Goal: Task Accomplishment & Management: Complete application form

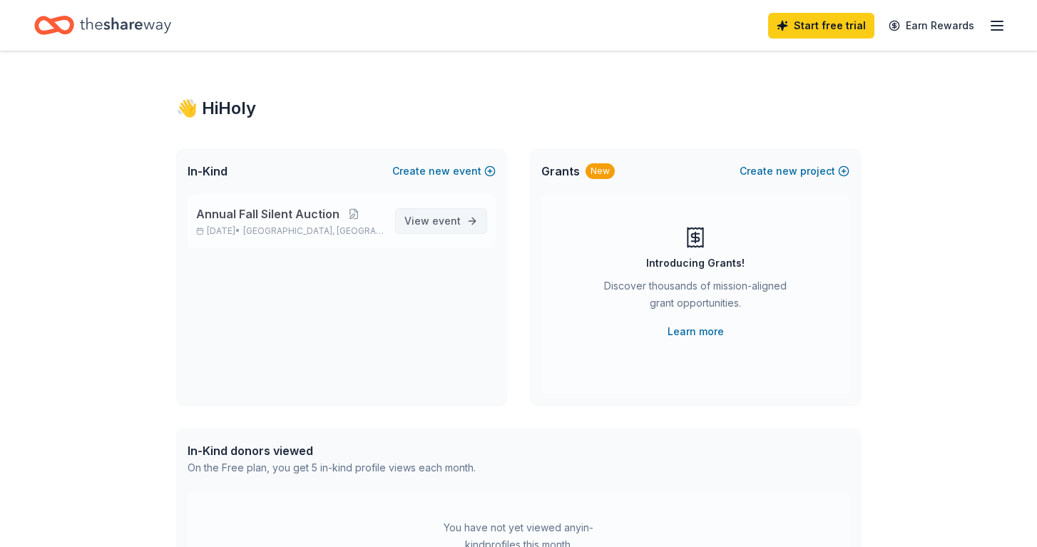
click at [478, 220] on link "View event" at bounding box center [441, 221] width 92 height 26
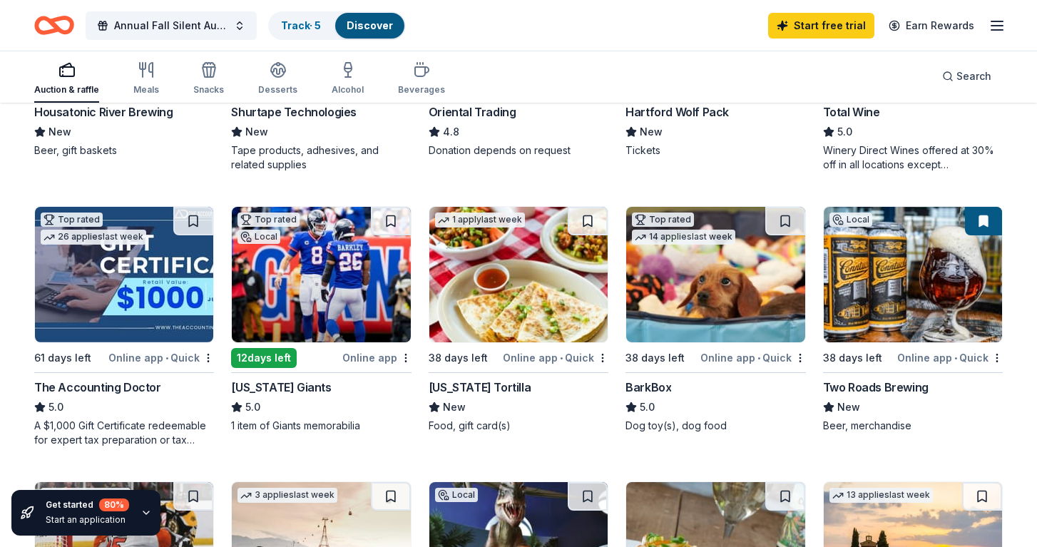
scroll to position [330, 0]
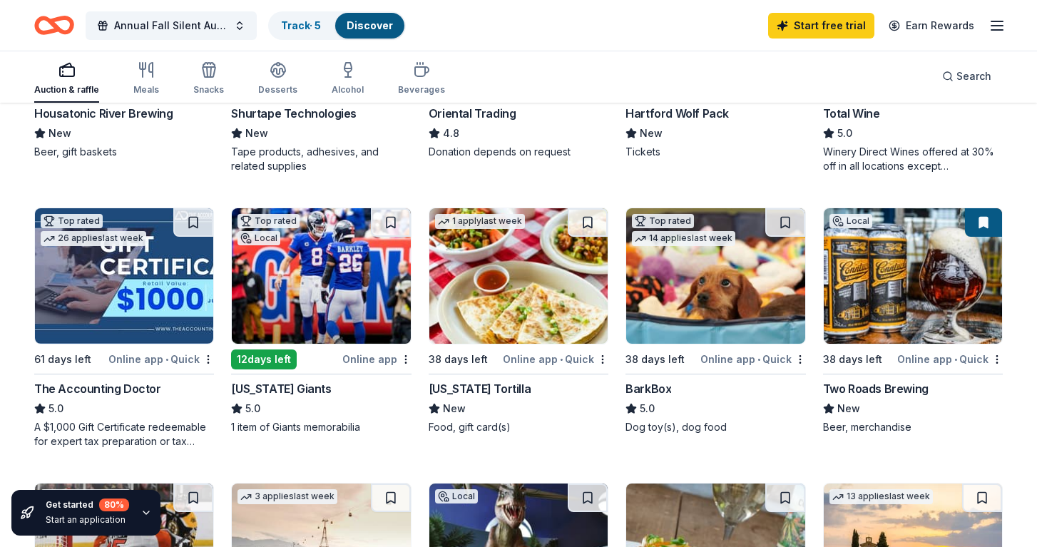
click at [693, 334] on img at bounding box center [715, 275] width 178 height 135
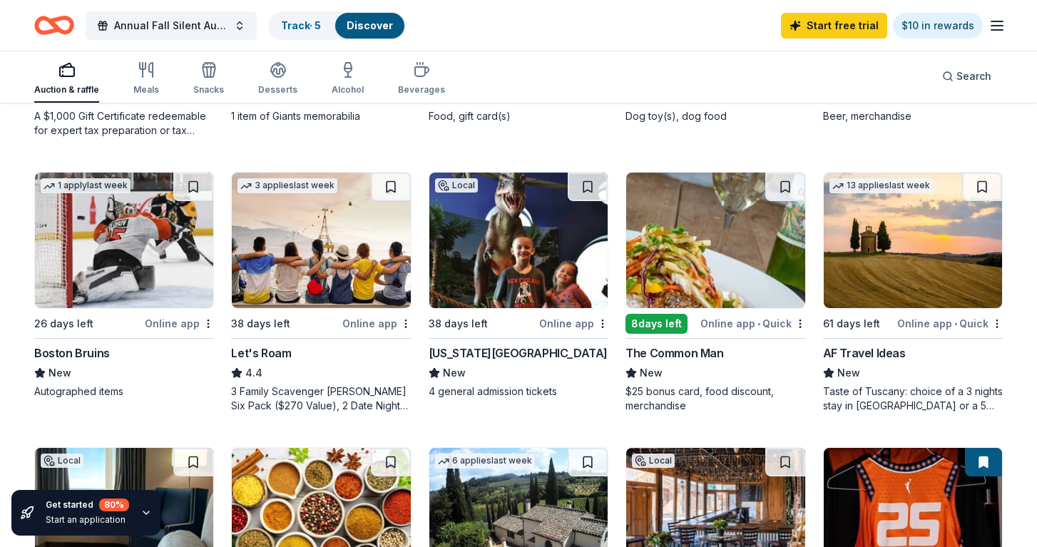
scroll to position [636, 0]
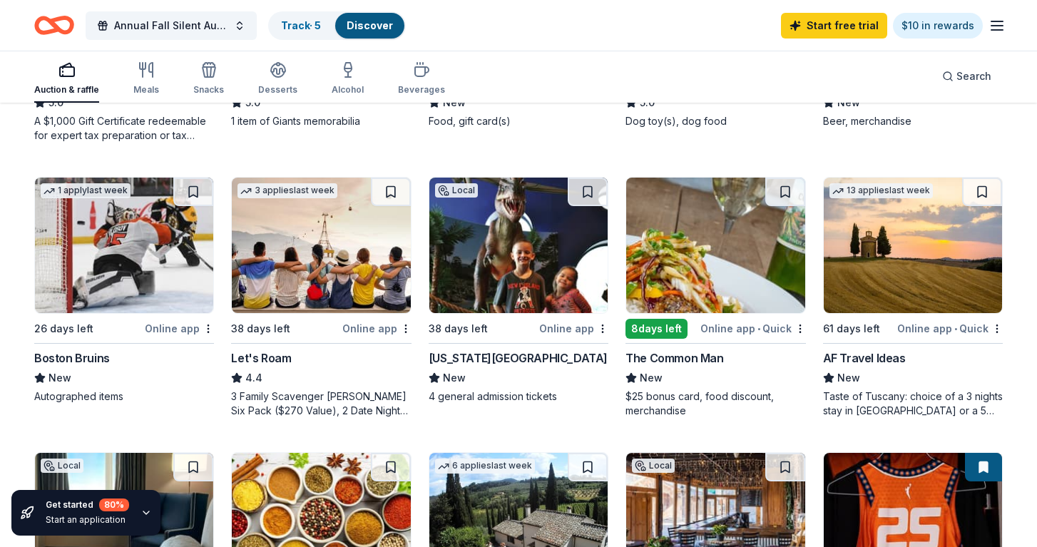
click at [189, 334] on div "Online app" at bounding box center [179, 328] width 69 height 18
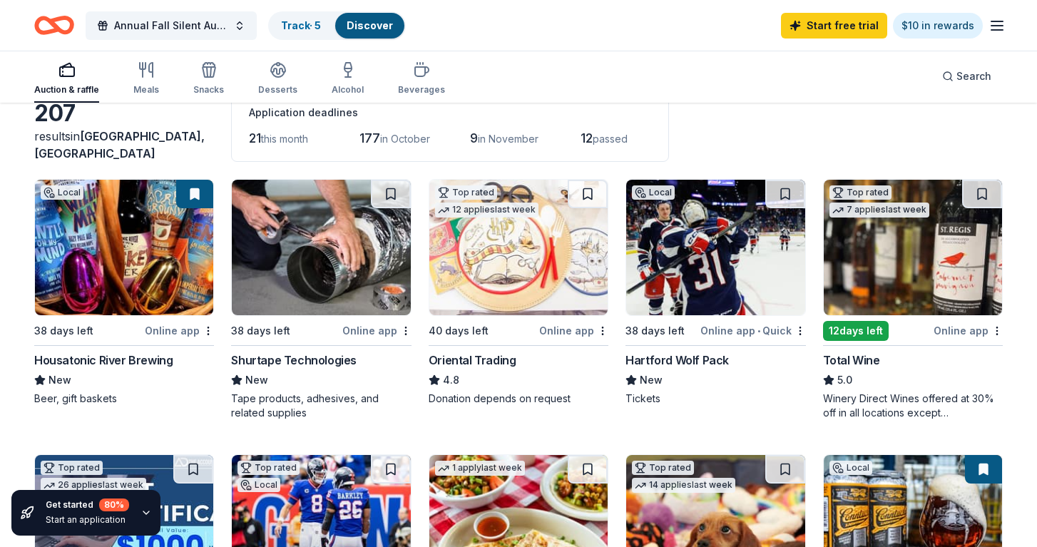
scroll to position [83, 0]
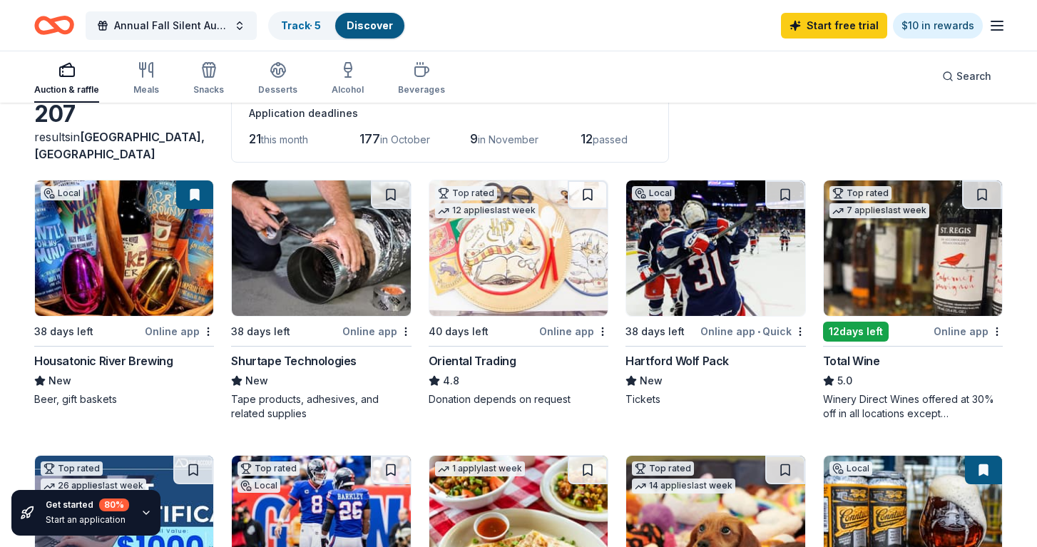
click at [664, 252] on img at bounding box center [715, 247] width 178 height 135
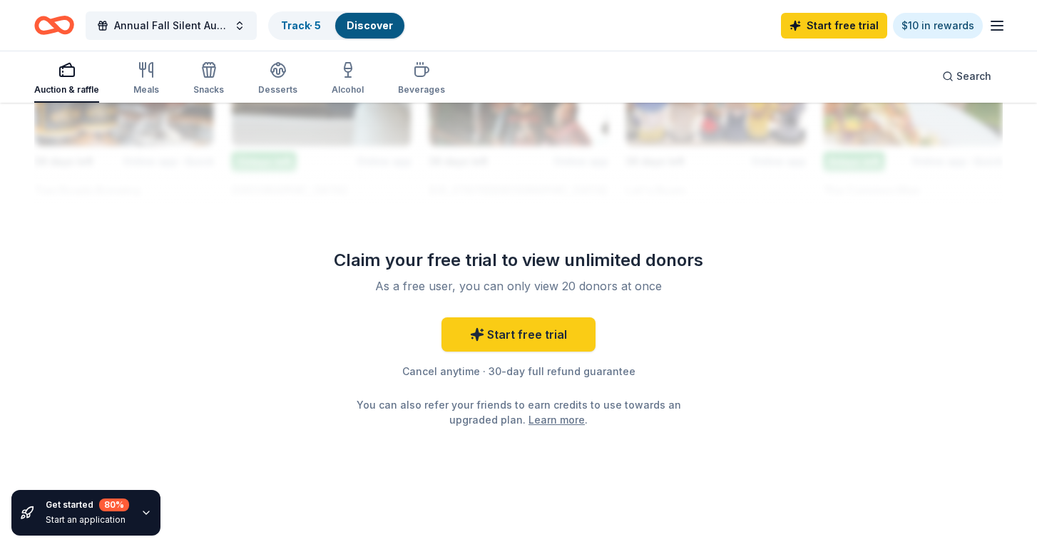
scroll to position [1388, 0]
click at [299, 27] on link "Track · 5" at bounding box center [301, 25] width 40 height 12
click at [280, 76] on icon "button" at bounding box center [277, 69] width 17 height 17
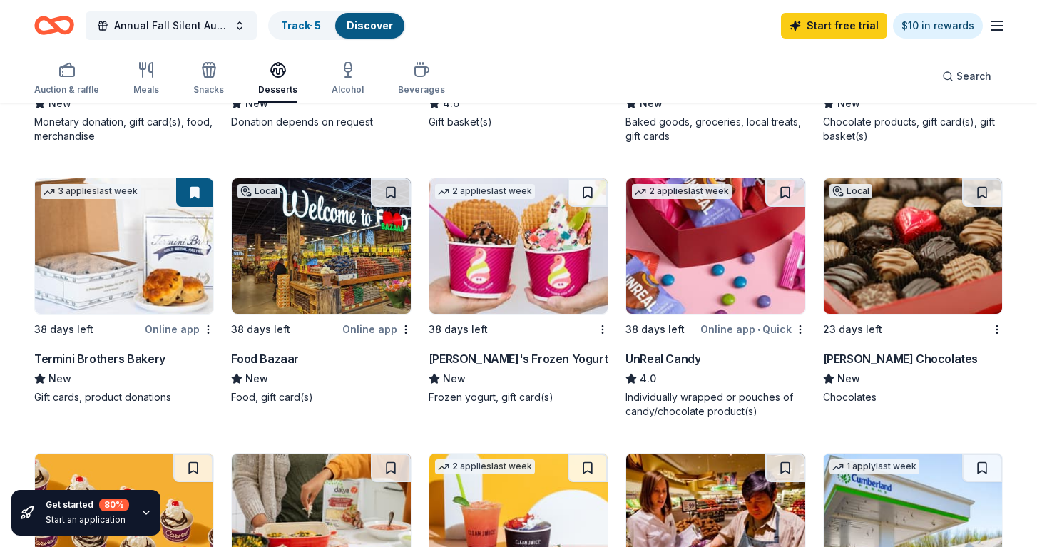
scroll to position [359, 0]
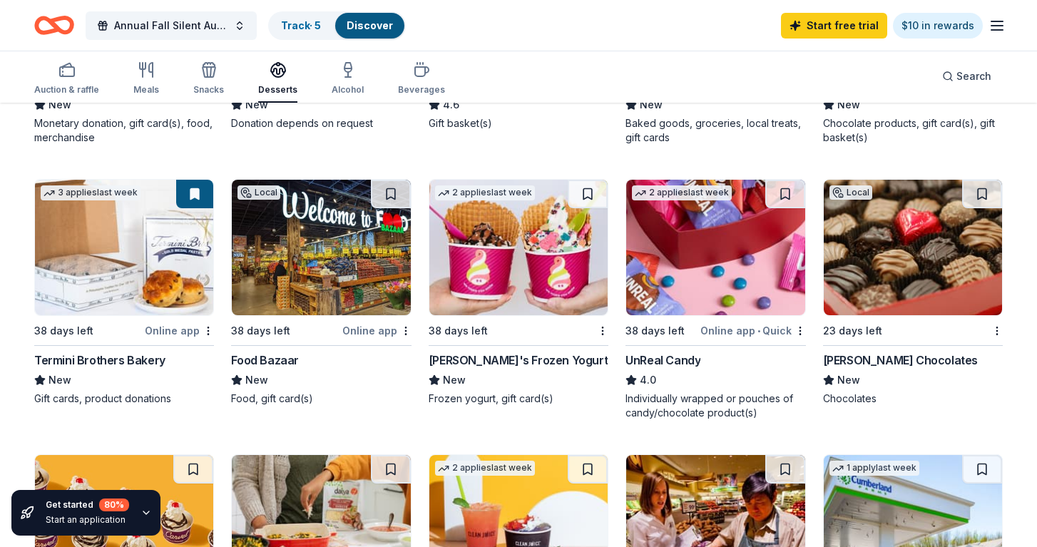
click at [144, 263] on img at bounding box center [124, 247] width 178 height 135
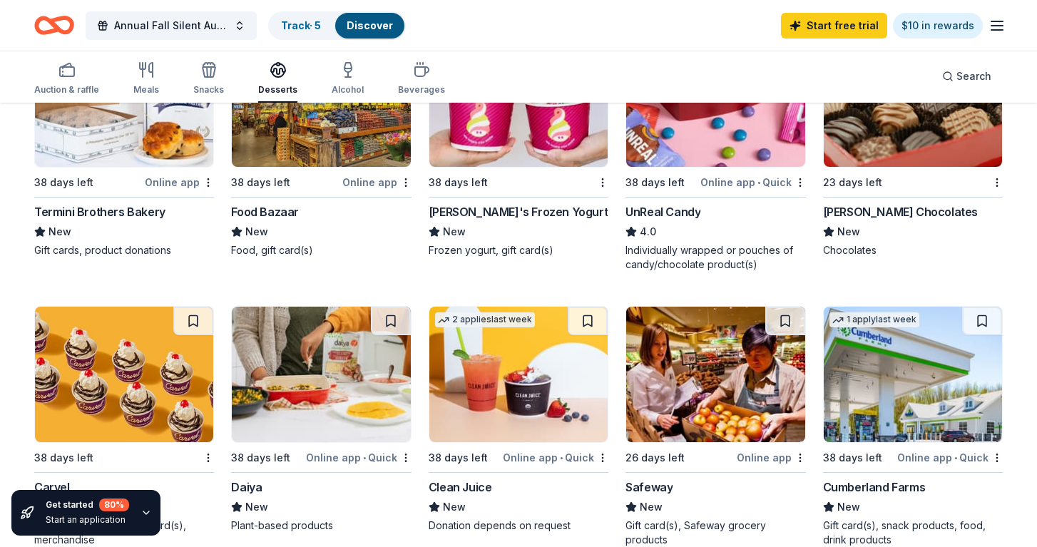
scroll to position [508, 0]
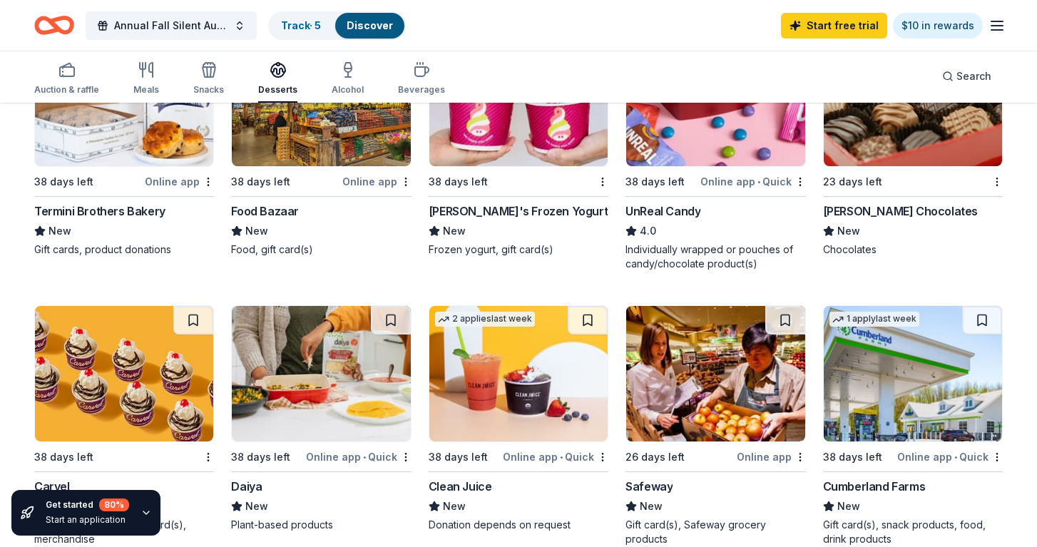
click at [866, 197] on div "Local 23 days left Munson's Chocolates New Chocolates" at bounding box center [913, 143] width 180 height 227
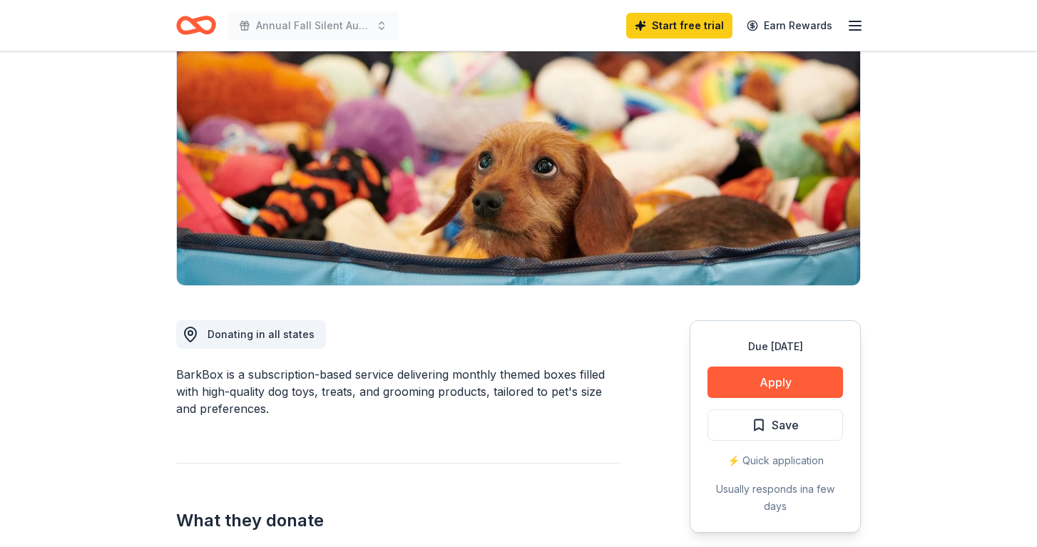
scroll to position [163, 0]
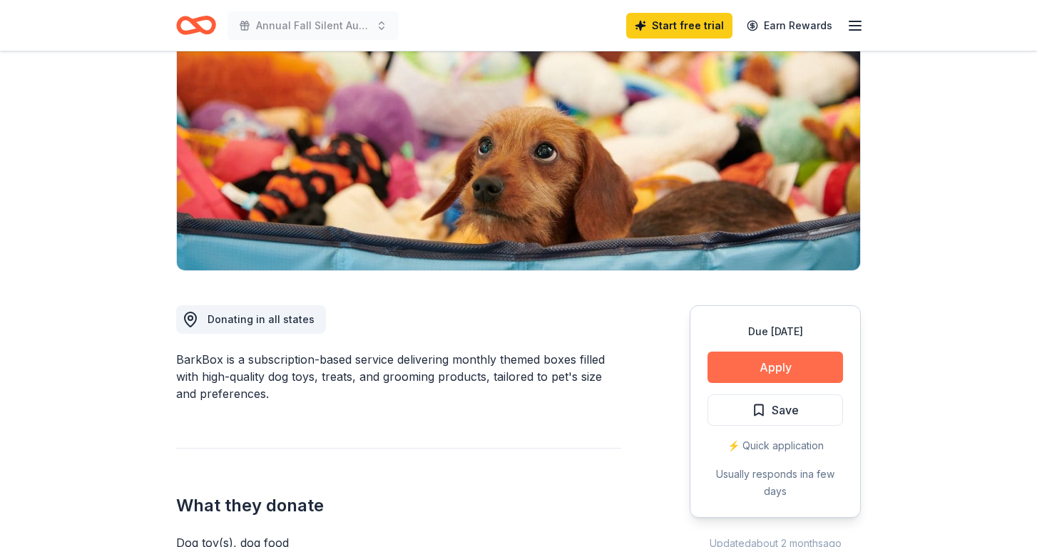
click at [774, 370] on button "Apply" at bounding box center [774, 366] width 135 height 31
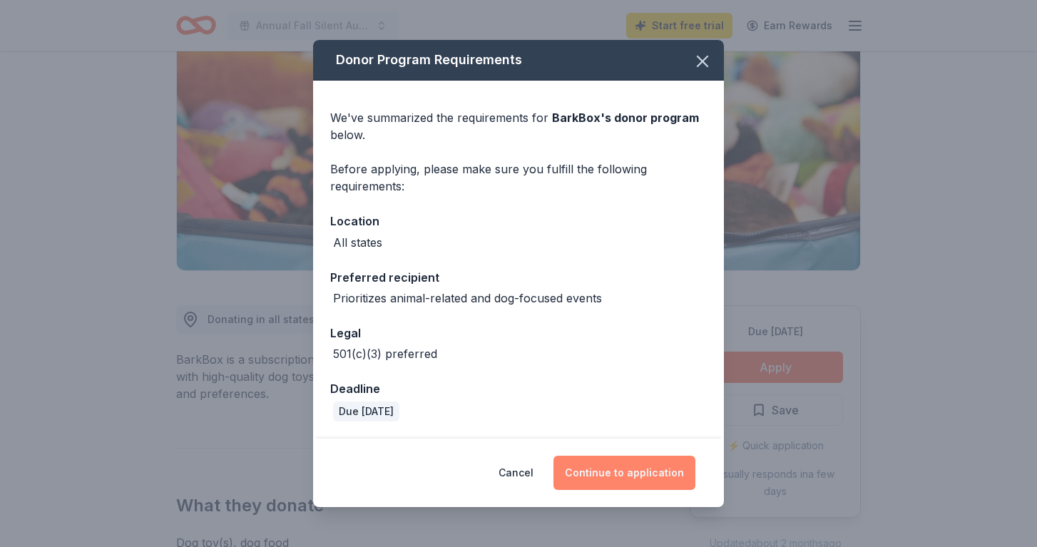
click at [657, 471] on button "Continue to application" at bounding box center [624, 473] width 142 height 34
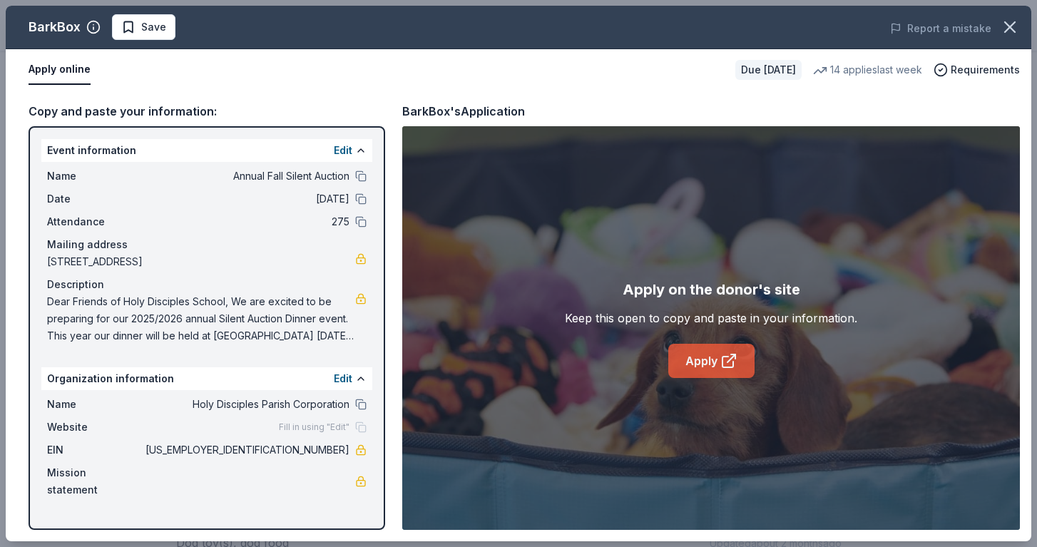
click at [700, 358] on link "Apply" at bounding box center [711, 361] width 86 height 34
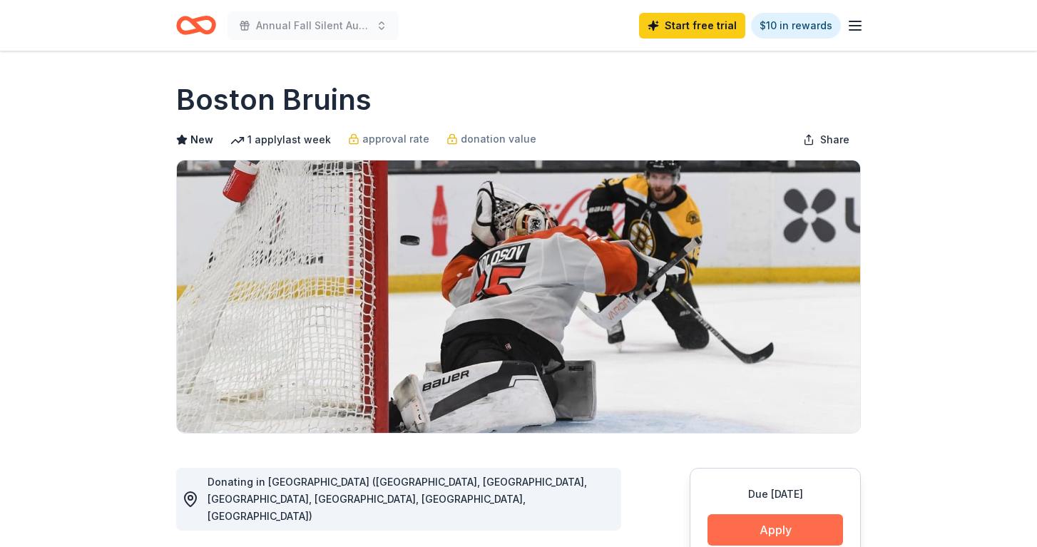
click at [742, 519] on button "Apply" at bounding box center [774, 529] width 135 height 31
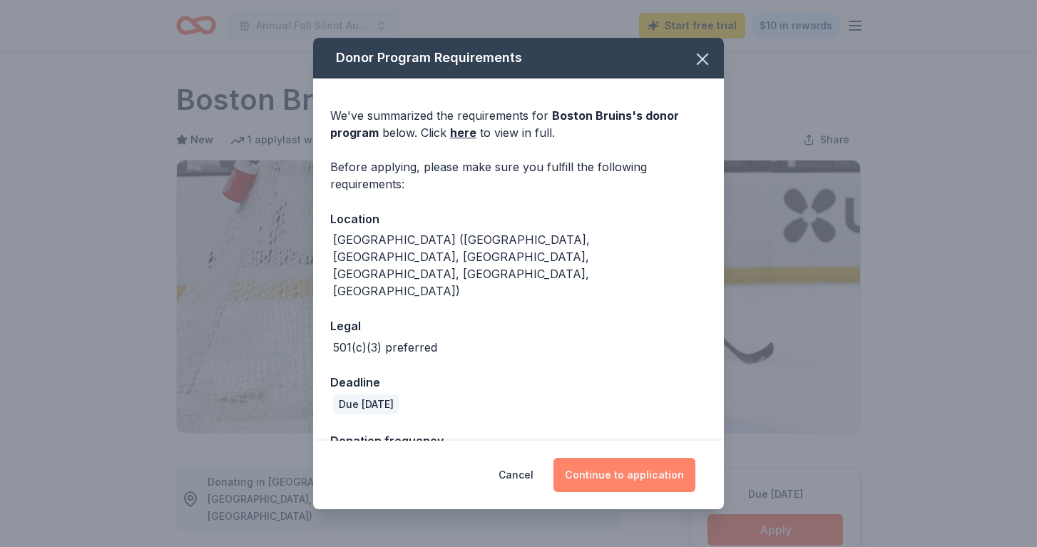
click at [635, 480] on button "Continue to application" at bounding box center [624, 475] width 142 height 34
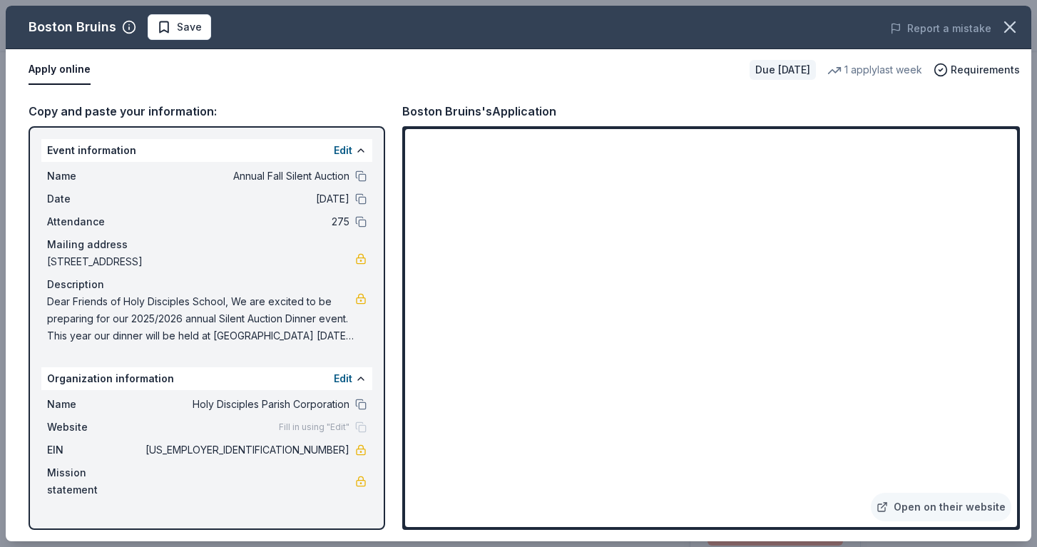
click at [309, 449] on span "06-0653124" at bounding box center [246, 449] width 207 height 17
drag, startPoint x: 288, startPoint y: 450, endPoint x: 345, endPoint y: 451, distance: 57.0
click at [345, 451] on span "06-0653124" at bounding box center [246, 449] width 207 height 17
drag, startPoint x: 348, startPoint y: 451, endPoint x: 296, endPoint y: 447, distance: 52.2
click at [296, 446] on span "06-0653124" at bounding box center [246, 449] width 207 height 17
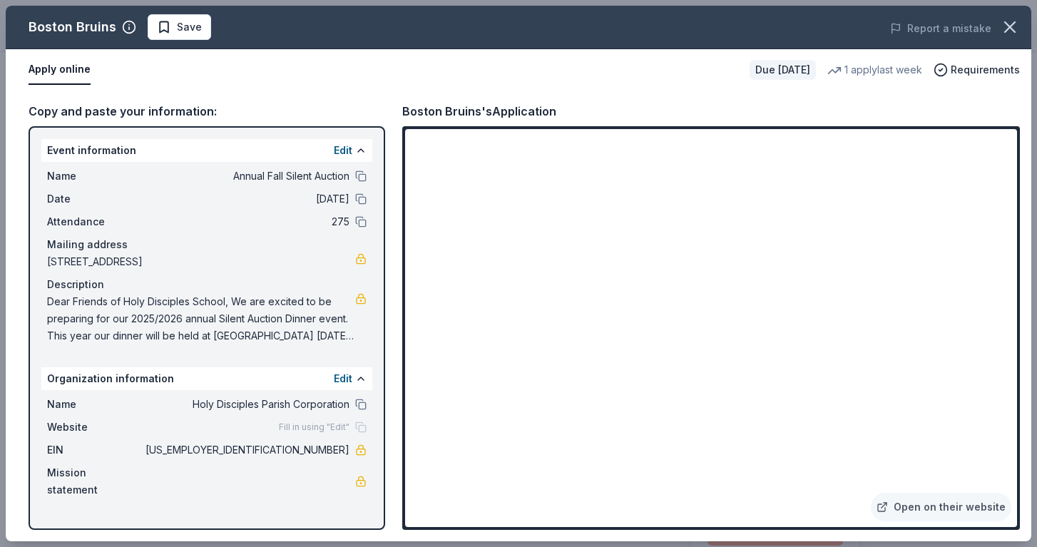
drag, startPoint x: 48, startPoint y: 301, endPoint x: 125, endPoint y: 332, distance: 83.1
click at [125, 332] on span "Dear Friends of Holy Disciples School, We are excited to be preparing for our 2…" at bounding box center [201, 318] width 308 height 51
click at [130, 327] on span "Dear Friends of Holy Disciples School, We are excited to be preparing for our 2…" at bounding box center [201, 318] width 308 height 51
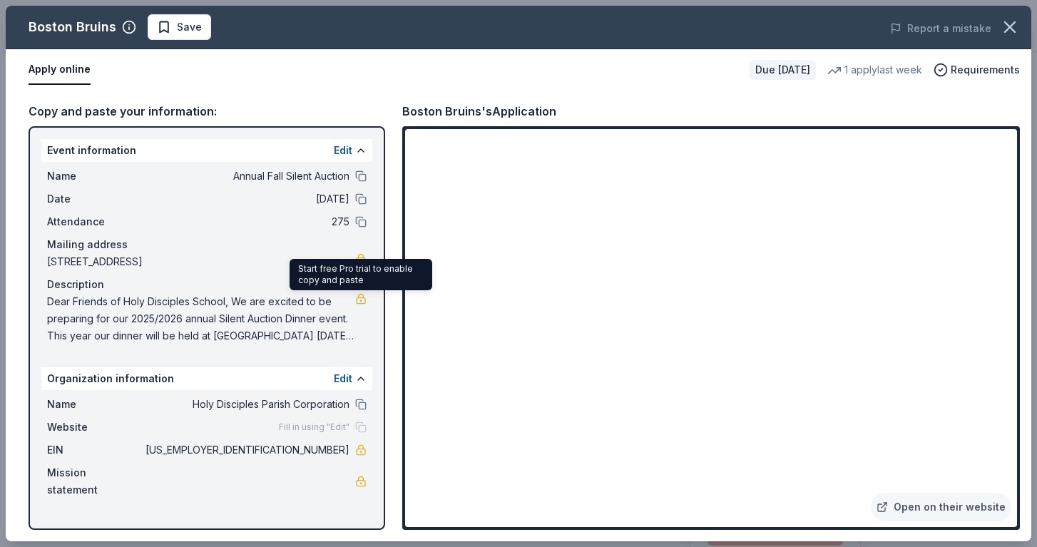
click at [359, 297] on link at bounding box center [360, 298] width 11 height 11
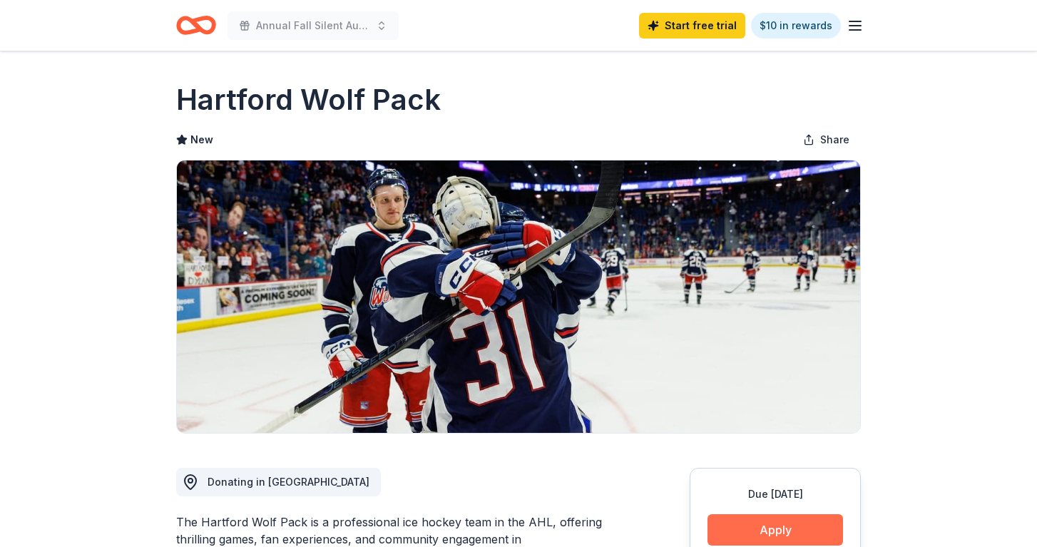
click at [788, 535] on button "Apply" at bounding box center [774, 529] width 135 height 31
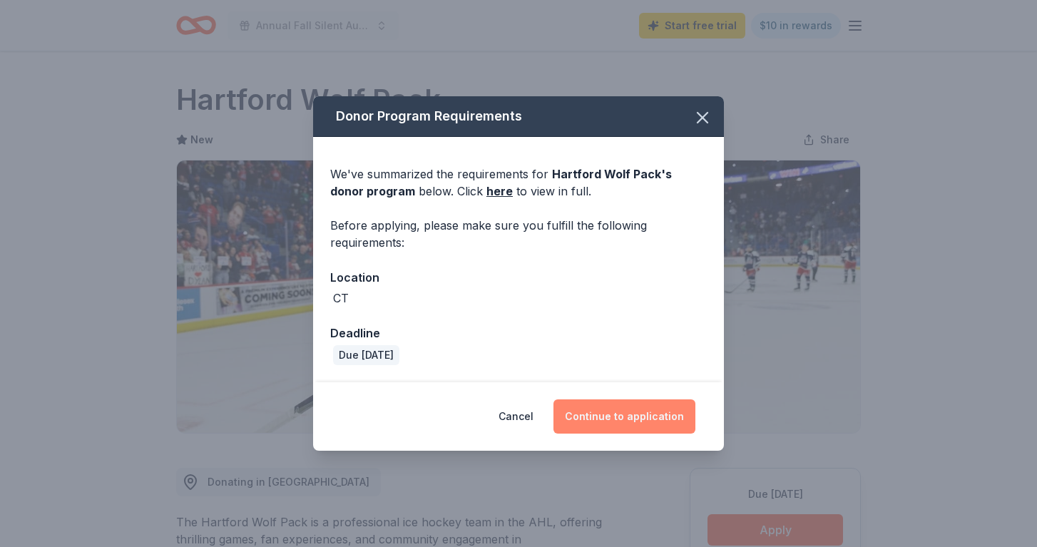
click at [591, 411] on button "Continue to application" at bounding box center [624, 416] width 142 height 34
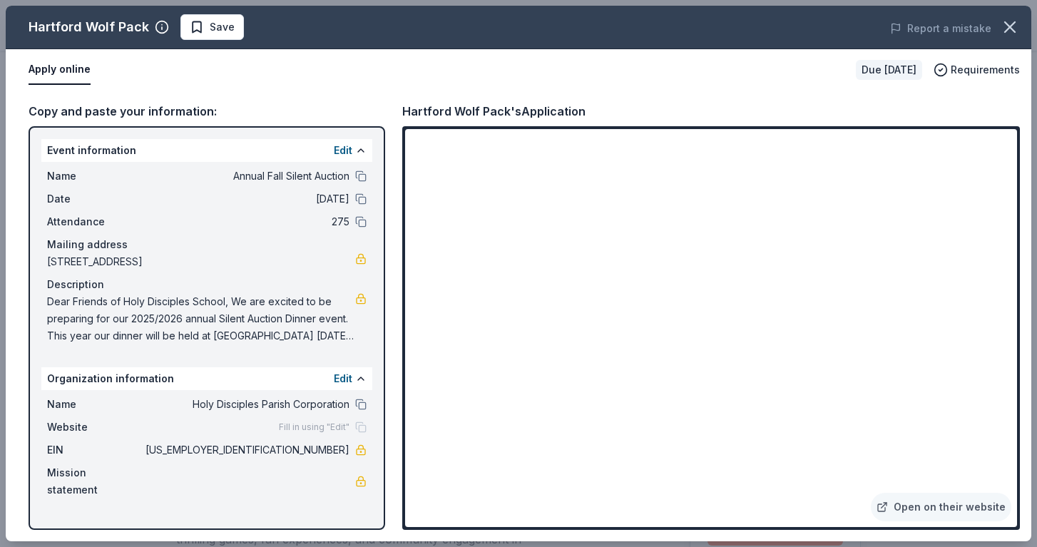
click at [922, 1] on div "Hartford Wolf Pack Save Report a mistake Apply online Due [DATE] Requirements C…" at bounding box center [518, 273] width 1037 height 547
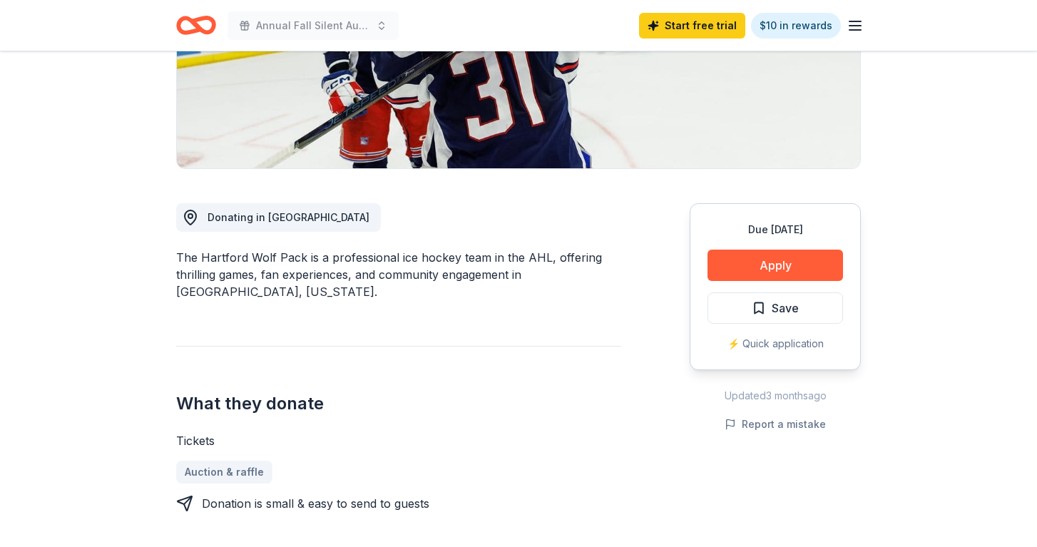
scroll to position [266, 0]
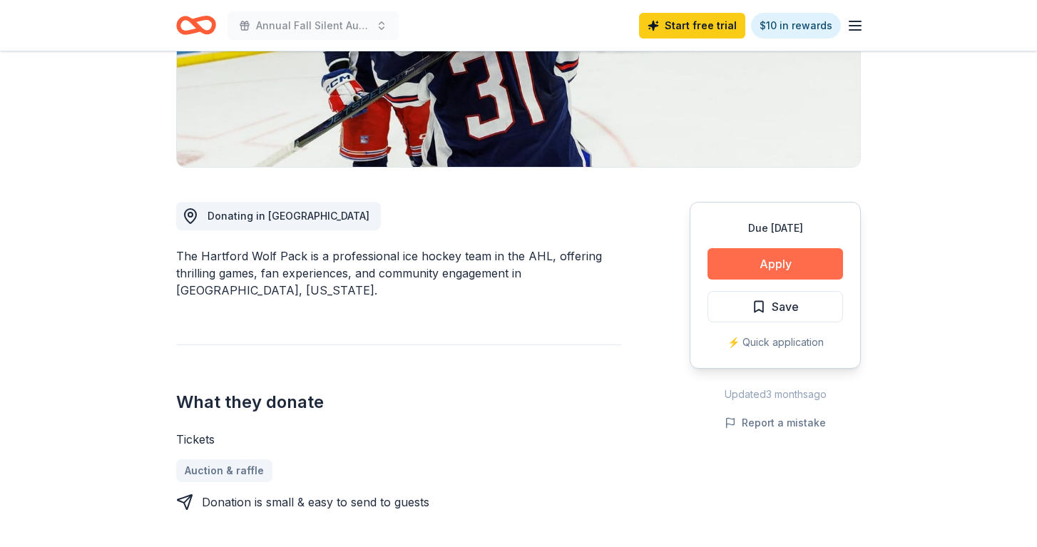
click at [806, 270] on button "Apply" at bounding box center [774, 263] width 135 height 31
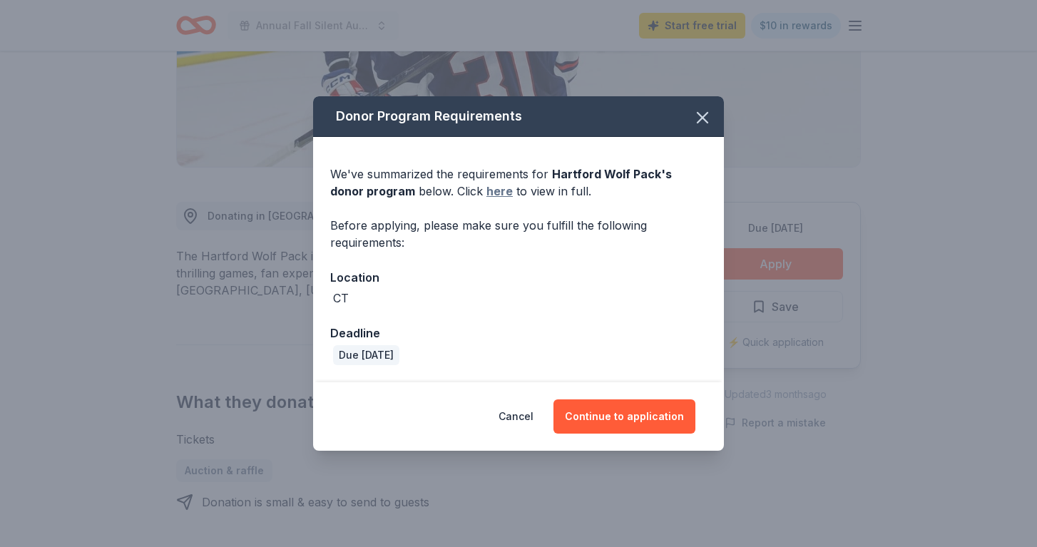
click at [486, 188] on link "here" at bounding box center [499, 191] width 26 height 17
click at [706, 108] on icon "button" at bounding box center [702, 118] width 20 height 20
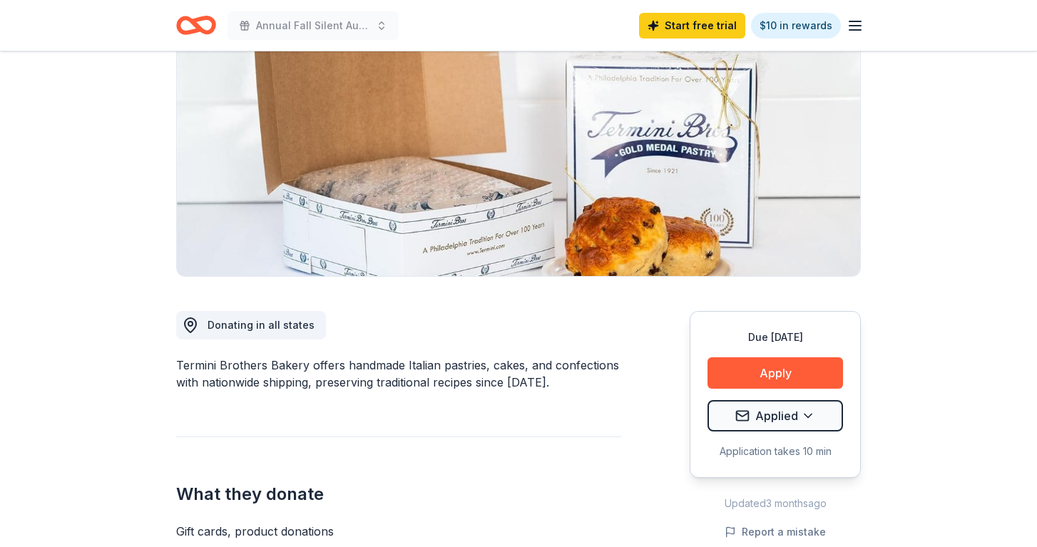
scroll to position [156, 0]
click at [775, 370] on button "Apply" at bounding box center [774, 373] width 135 height 31
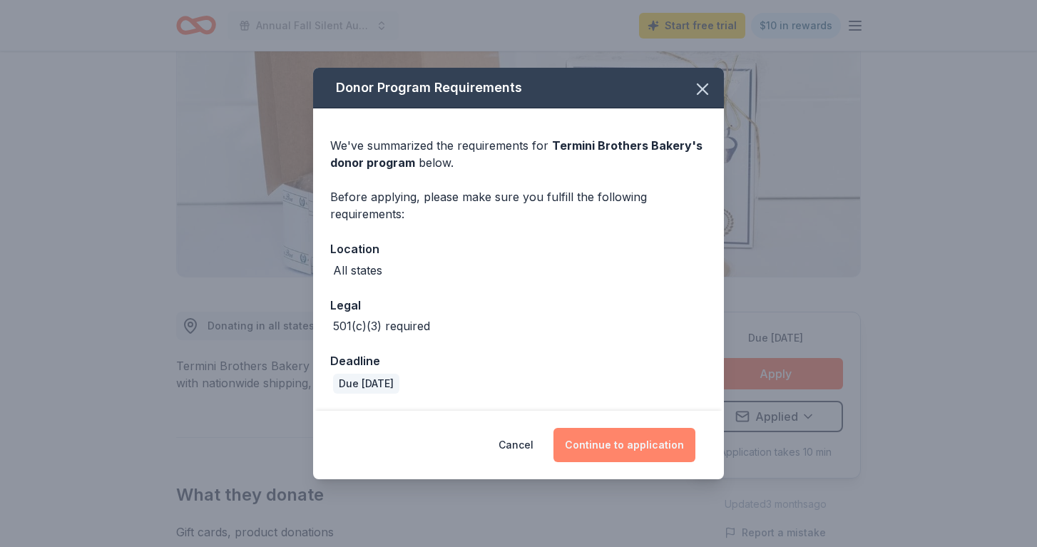
click at [636, 452] on button "Continue to application" at bounding box center [624, 445] width 142 height 34
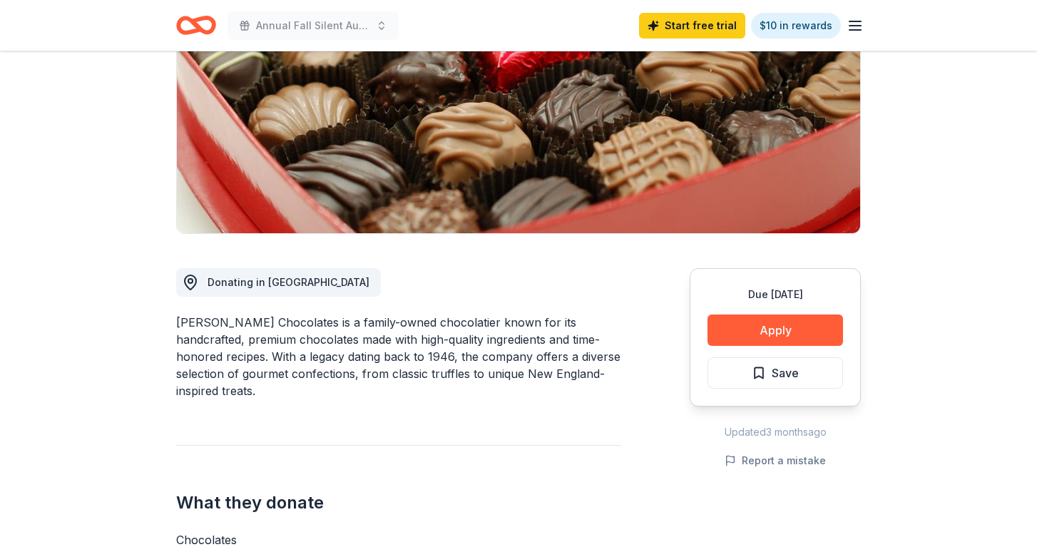
scroll to position [205, 0]
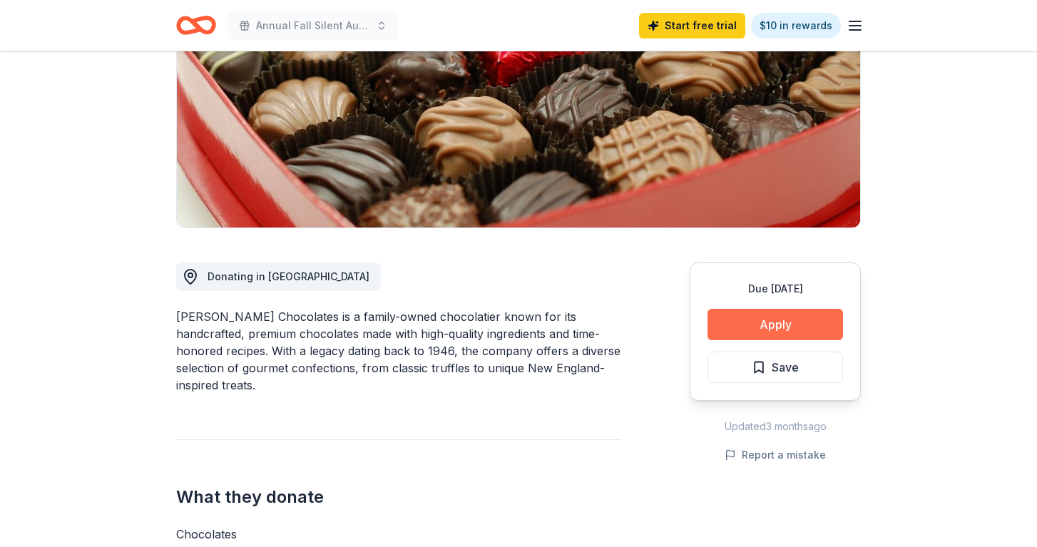
click at [715, 324] on button "Apply" at bounding box center [774, 324] width 135 height 31
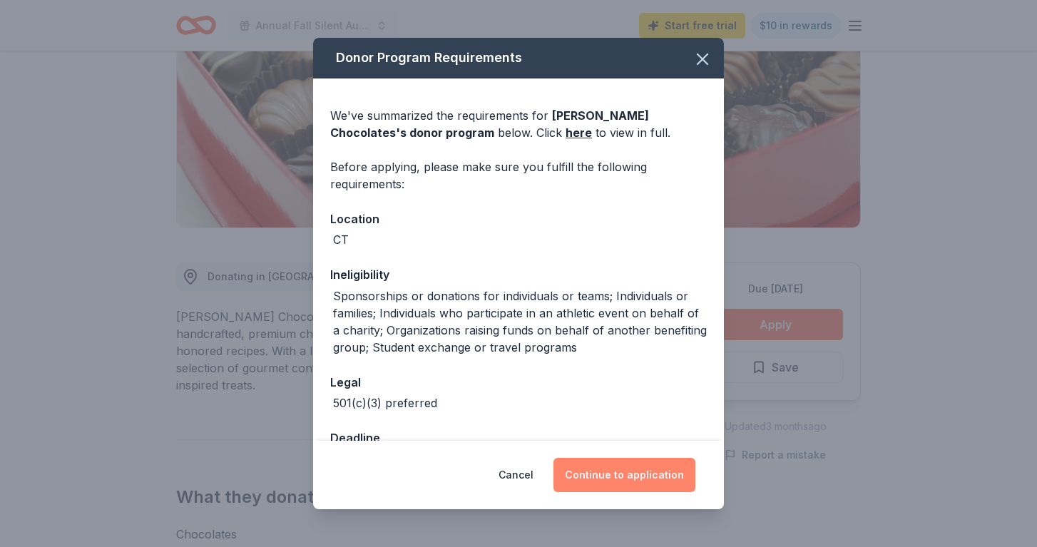
click at [630, 482] on button "Continue to application" at bounding box center [624, 475] width 142 height 34
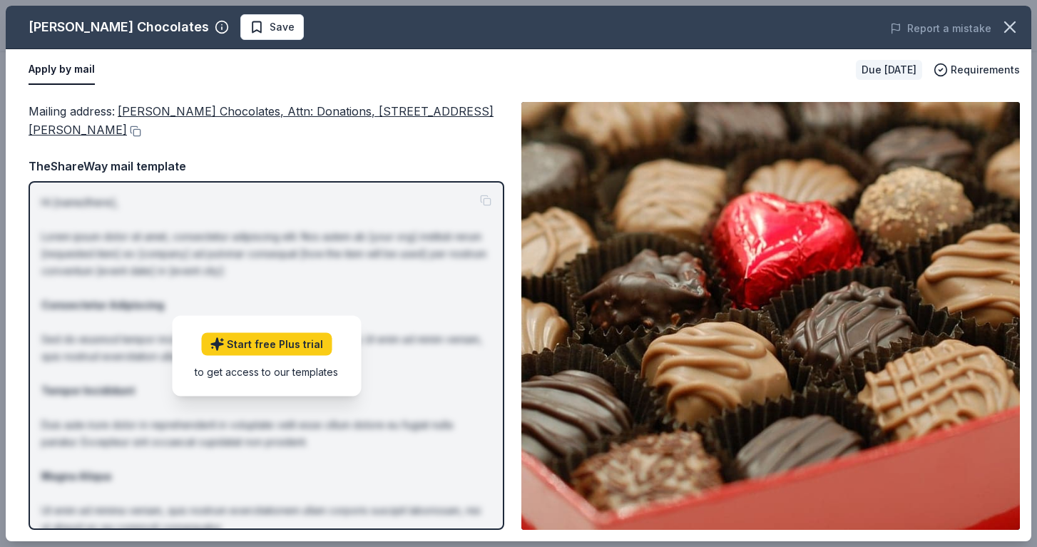
click at [342, 371] on div "Start free Plus trial to get access to our templates" at bounding box center [266, 355] width 189 height 81
